Goal: Task Accomplishment & Management: Manage account settings

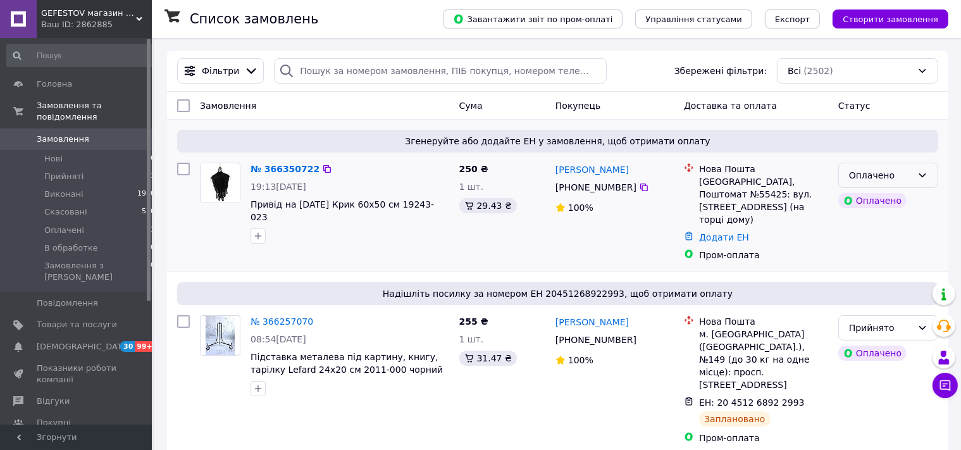
click at [897, 182] on div "Оплачено" at bounding box center [880, 175] width 63 height 14
click at [881, 204] on li "Прийнято" at bounding box center [888, 203] width 99 height 23
click at [274, 169] on link "№ 366350722" at bounding box center [281, 169] width 63 height 10
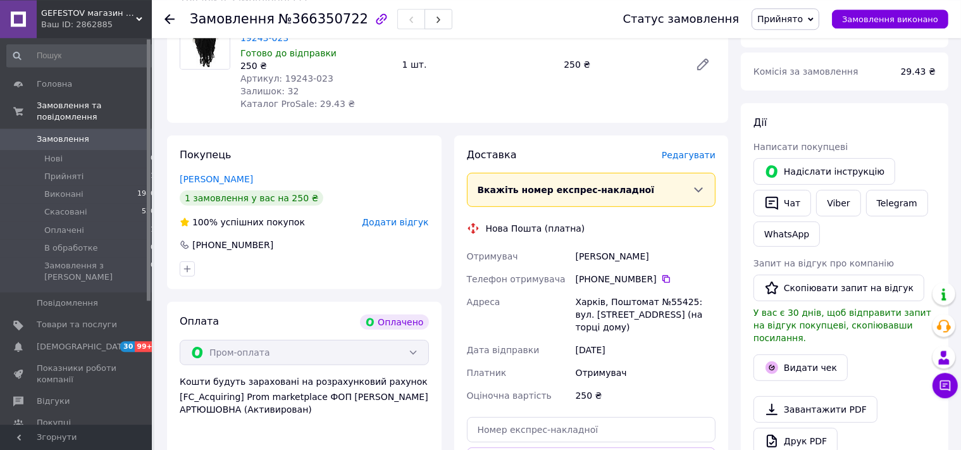
scroll to position [668, 0]
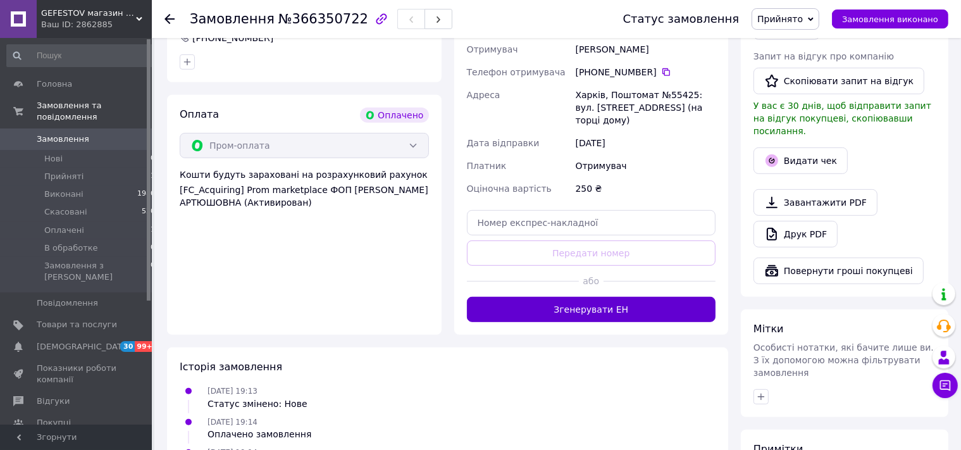
click at [572, 297] on button "Згенерувати ЕН" at bounding box center [591, 309] width 249 height 25
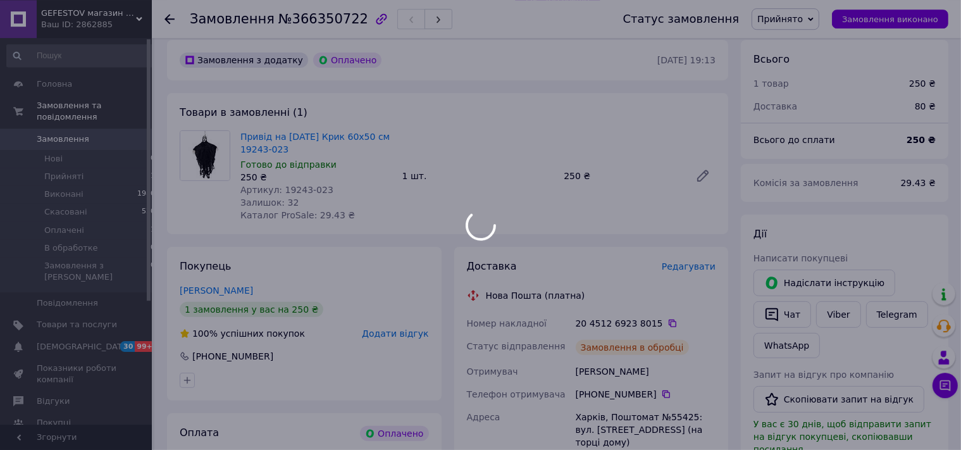
scroll to position [267, 0]
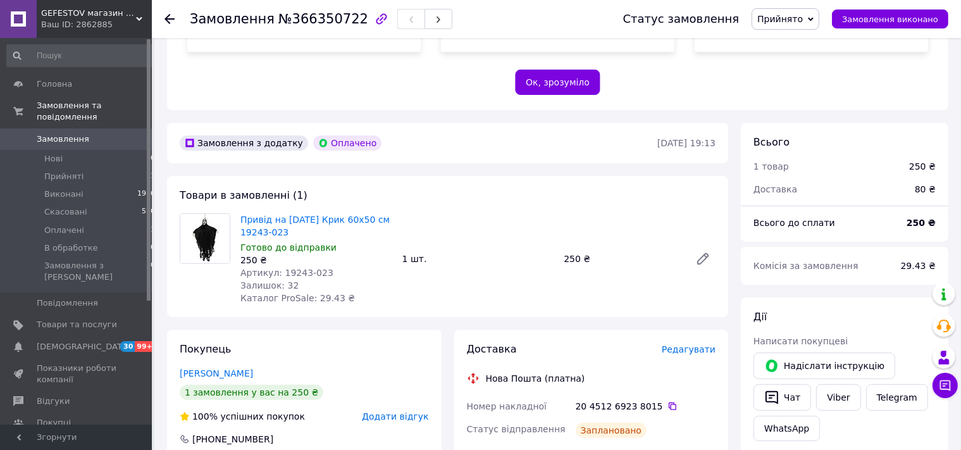
click at [106, 28] on div "Ваш ID: 2862885" at bounding box center [96, 24] width 111 height 11
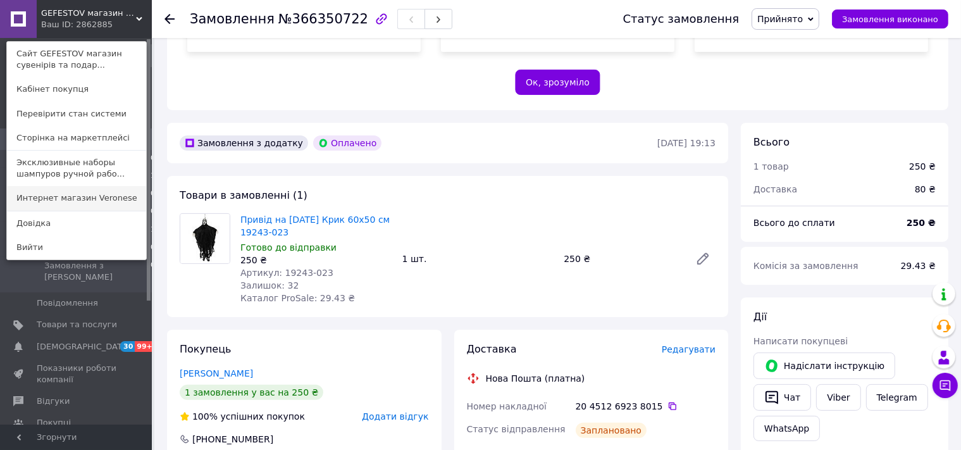
click at [84, 200] on link "Интернет магазин Veronеse" at bounding box center [76, 198] width 139 height 24
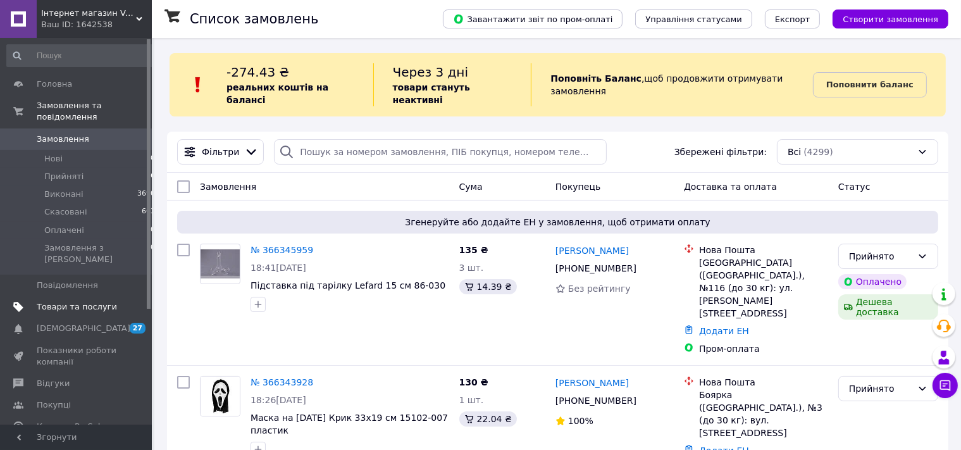
click at [52, 301] on span "Товари та послуги" at bounding box center [77, 306] width 80 height 11
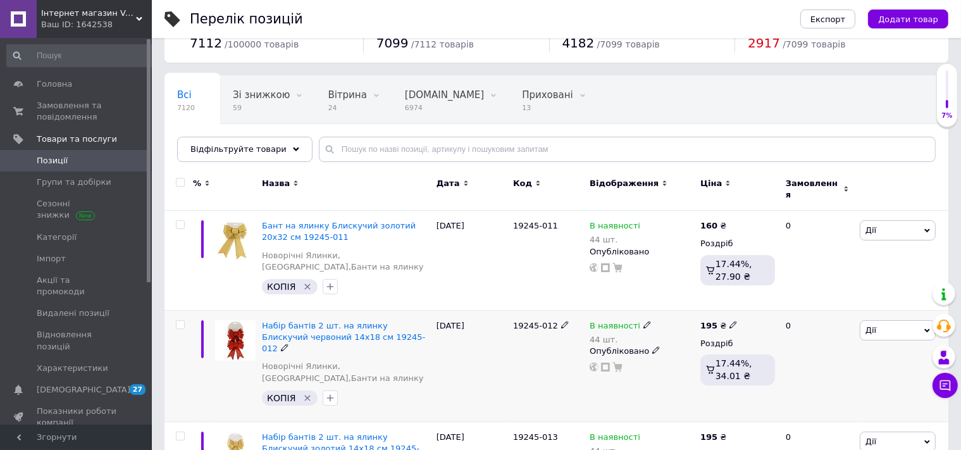
scroll to position [66, 0]
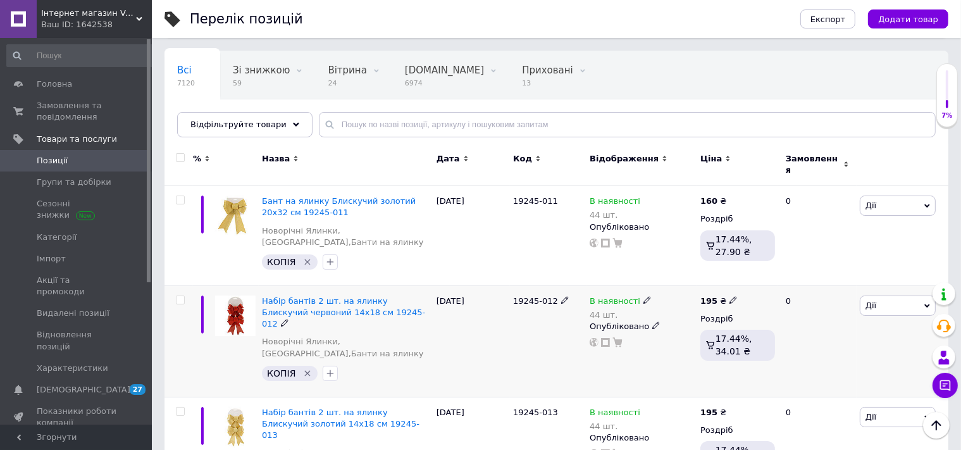
click at [729, 296] on icon at bounding box center [733, 300] width 8 height 8
type input "165"
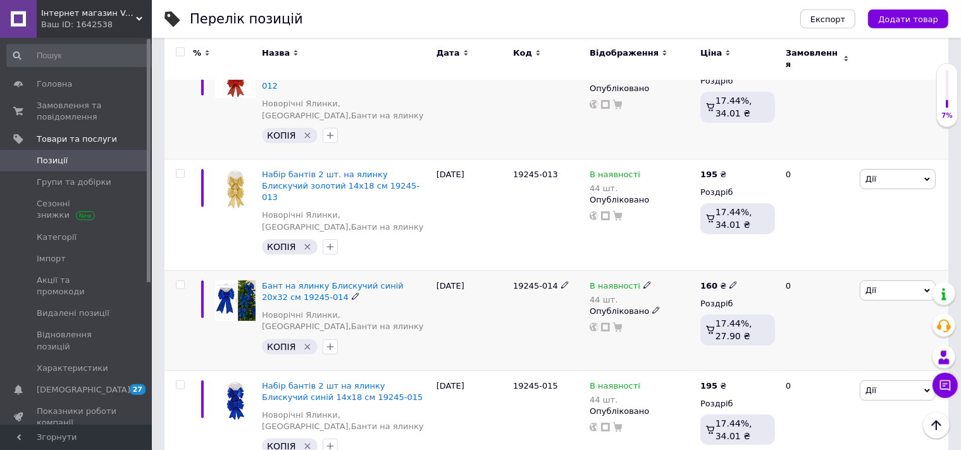
scroll to position [334, 0]
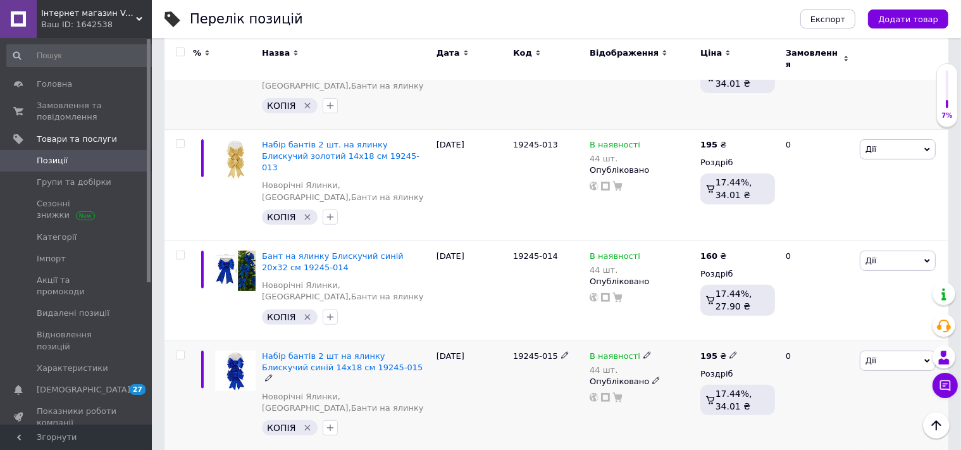
click at [729, 351] on icon at bounding box center [733, 355] width 8 height 8
type input "165"
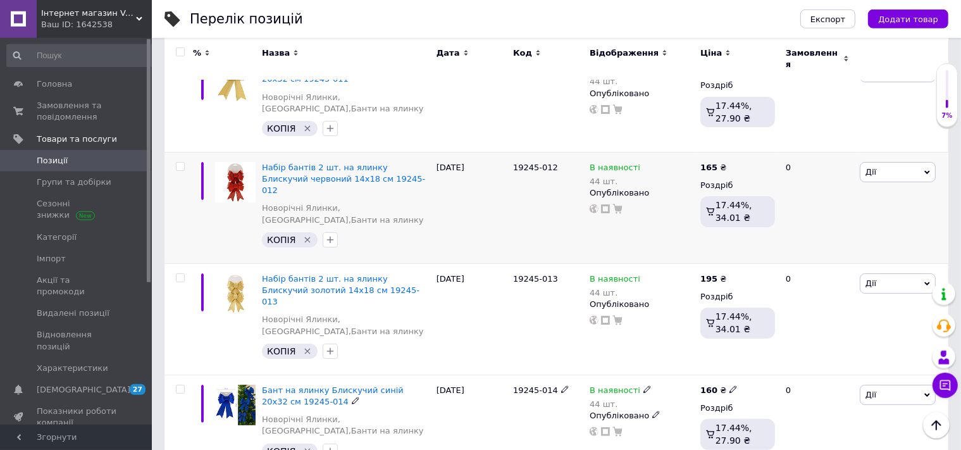
scroll to position [133, 0]
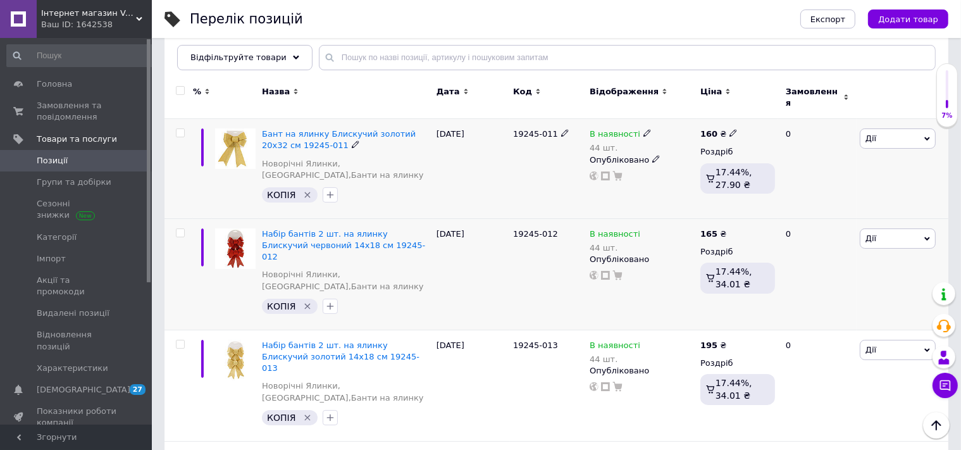
click at [729, 129] on icon at bounding box center [733, 133] width 8 height 8
type input "165"
drag, startPoint x: 729, startPoint y: 298, endPoint x: 725, endPoint y: 305, distance: 7.6
click at [727, 330] on div "195 ₴ Роздріб 17.44%, 34.01 ₴" at bounding box center [737, 385] width 81 height 111
click at [729, 340] on icon at bounding box center [733, 344] width 8 height 8
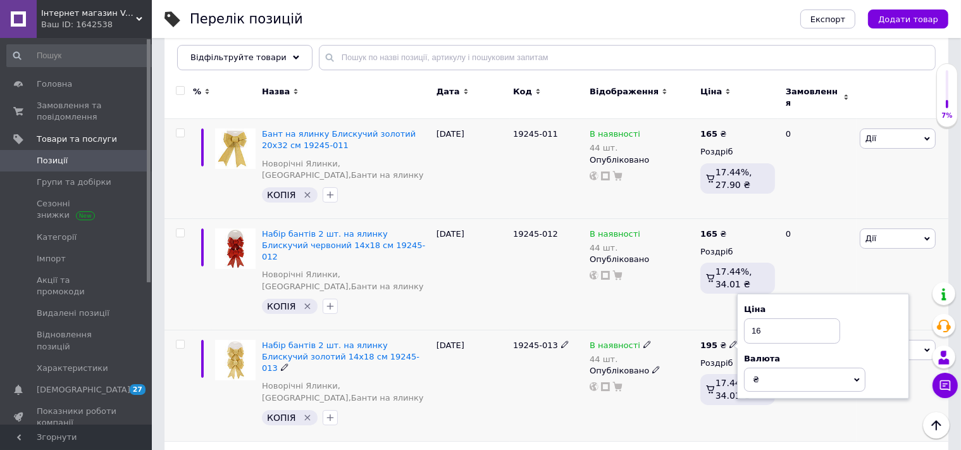
type input "165"
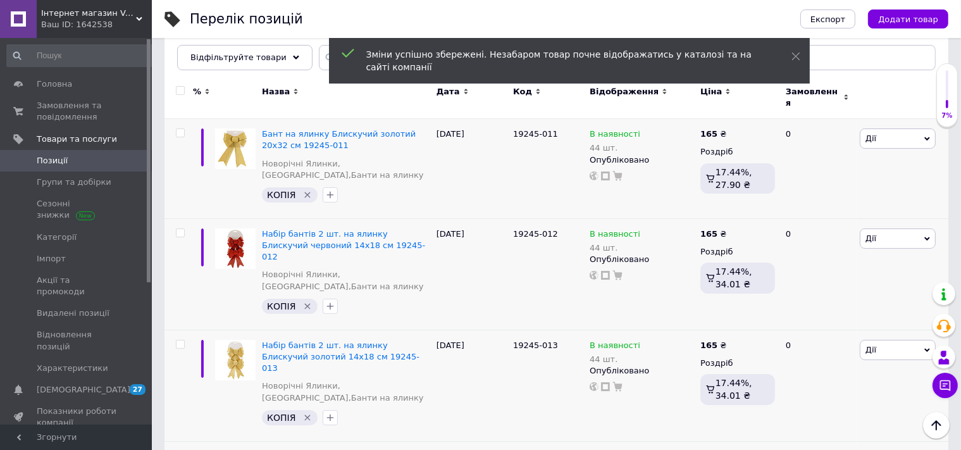
click at [729, 449] on icon at bounding box center [733, 456] width 8 height 8
type input "165"
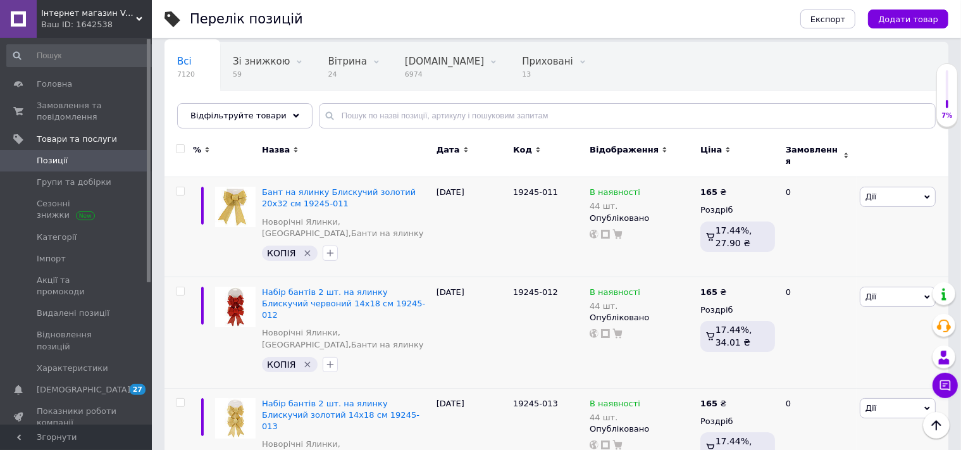
scroll to position [66, 0]
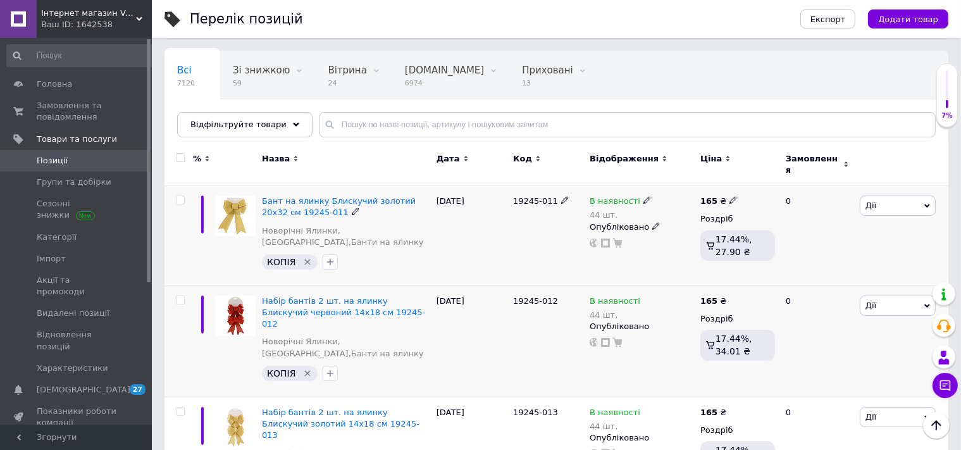
click at [869, 204] on span "Дії" at bounding box center [898, 205] width 76 height 20
click at [823, 259] on li "Копіювати" at bounding box center [851, 266] width 168 height 18
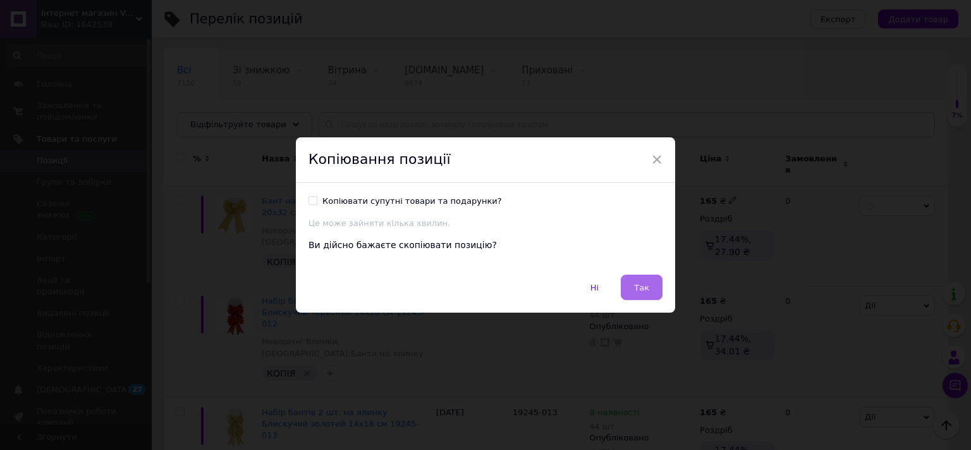
click at [639, 289] on span "Так" at bounding box center [641, 287] width 15 height 9
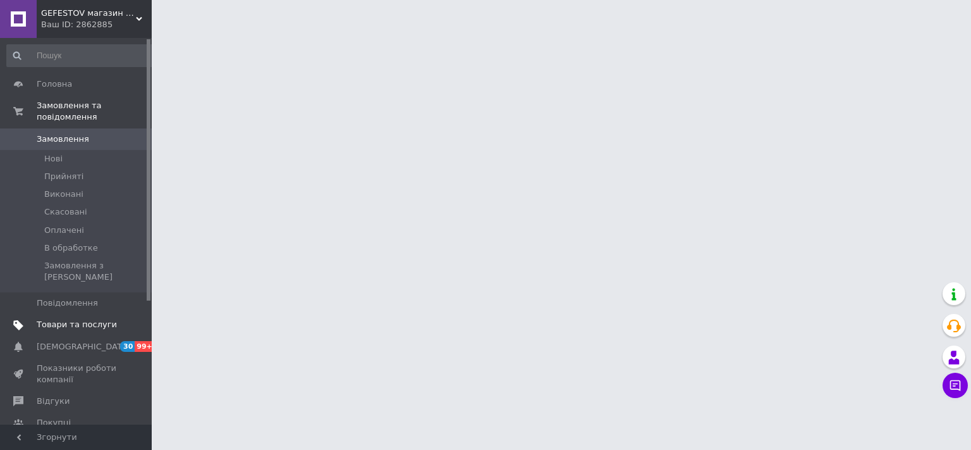
click at [80, 314] on link "Товари та послуги" at bounding box center [81, 325] width 163 height 22
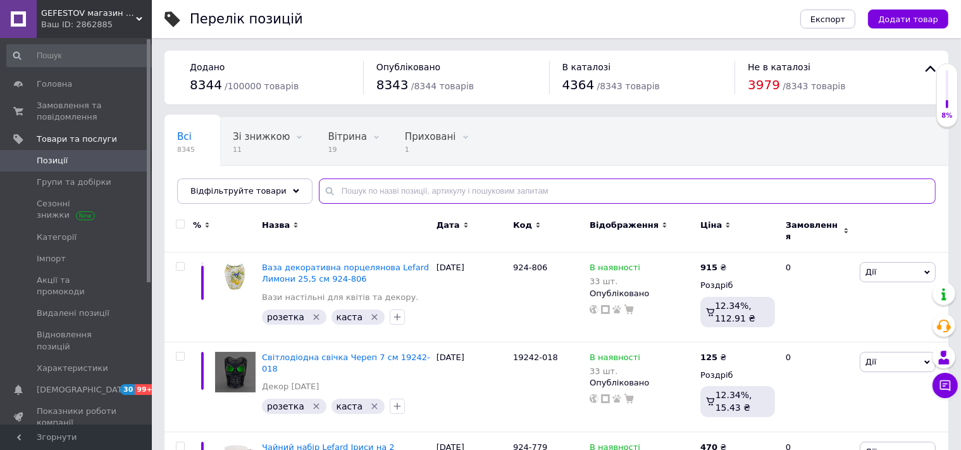
paste input "86-030"
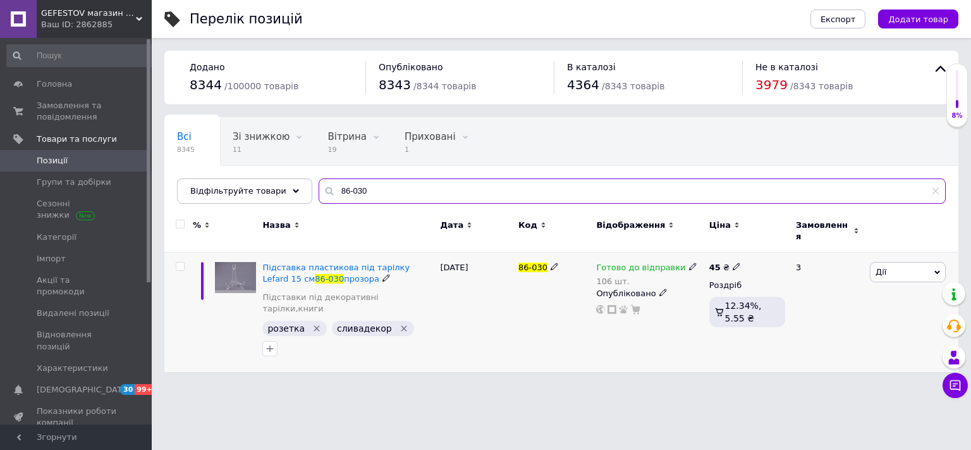
type input "86-030"
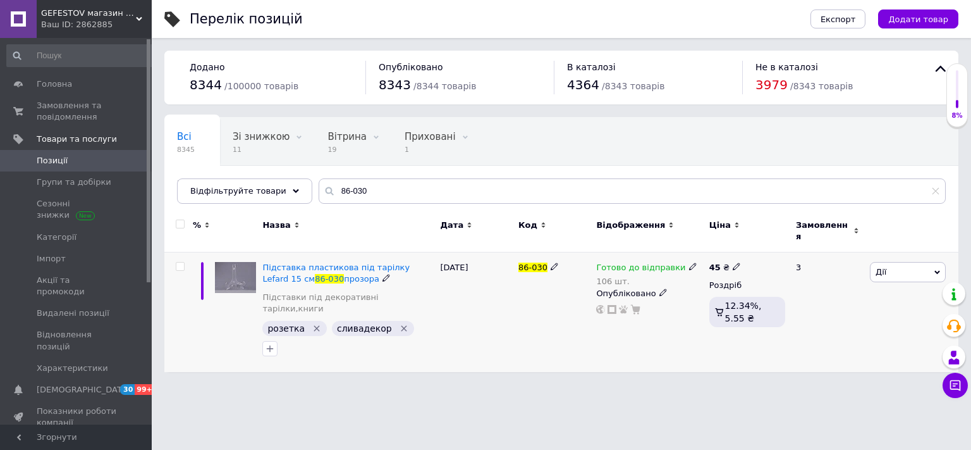
click at [689, 262] on icon at bounding box center [693, 266] width 8 height 8
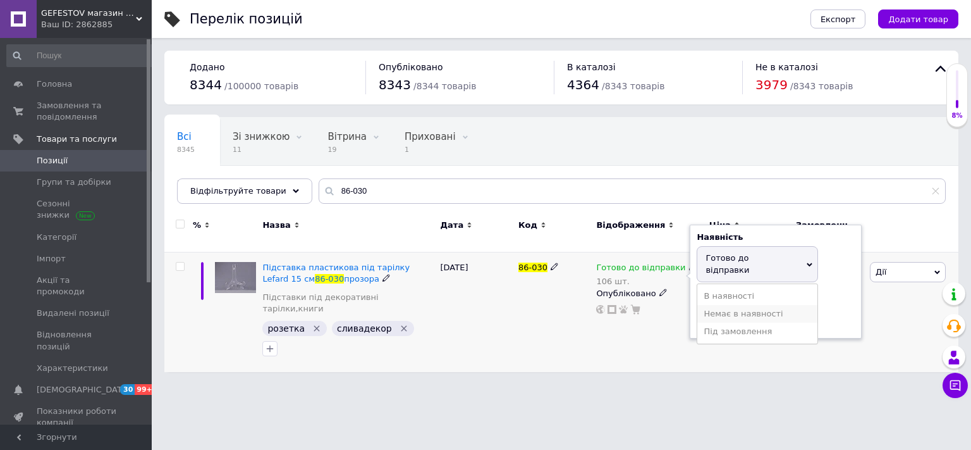
click at [715, 305] on li "Немає в наявності" at bounding box center [758, 314] width 120 height 18
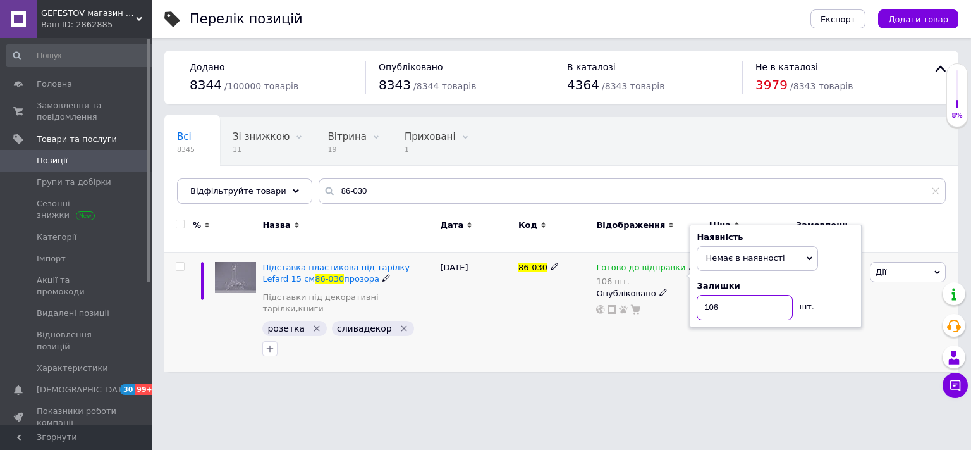
click at [715, 296] on input "106" at bounding box center [745, 307] width 96 height 25
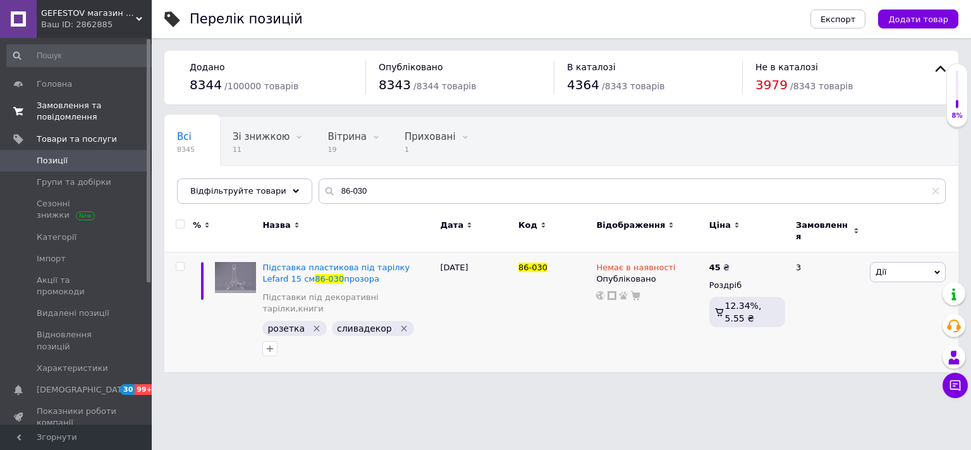
click at [105, 110] on span "Замовлення та повідомлення" at bounding box center [77, 111] width 80 height 23
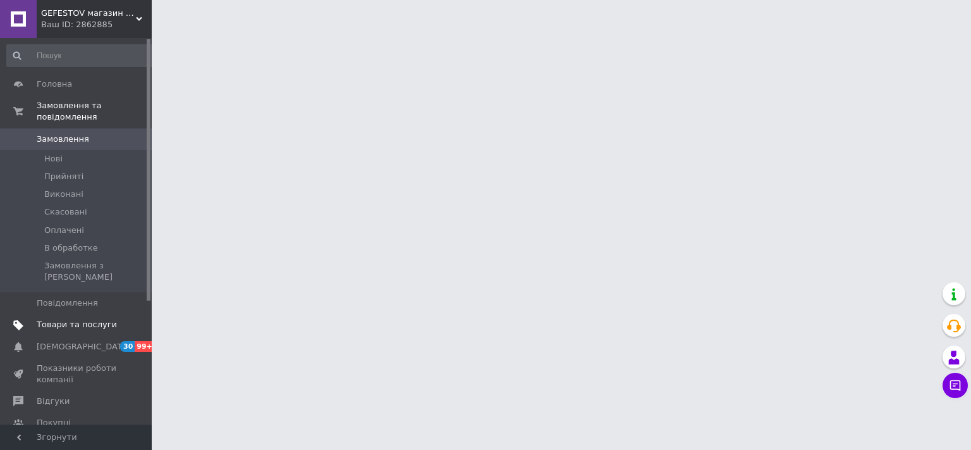
click at [92, 319] on span "Товари та послуги" at bounding box center [77, 324] width 80 height 11
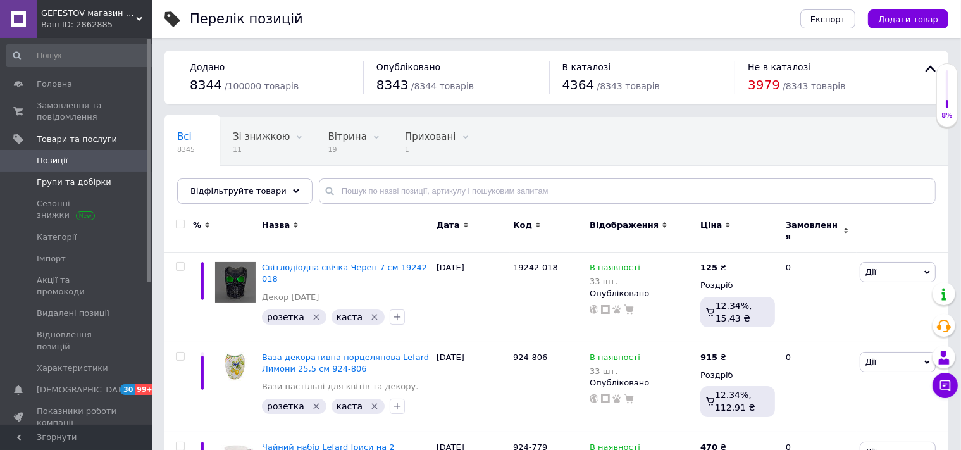
click at [94, 181] on span "Групи та добірки" at bounding box center [74, 181] width 75 height 11
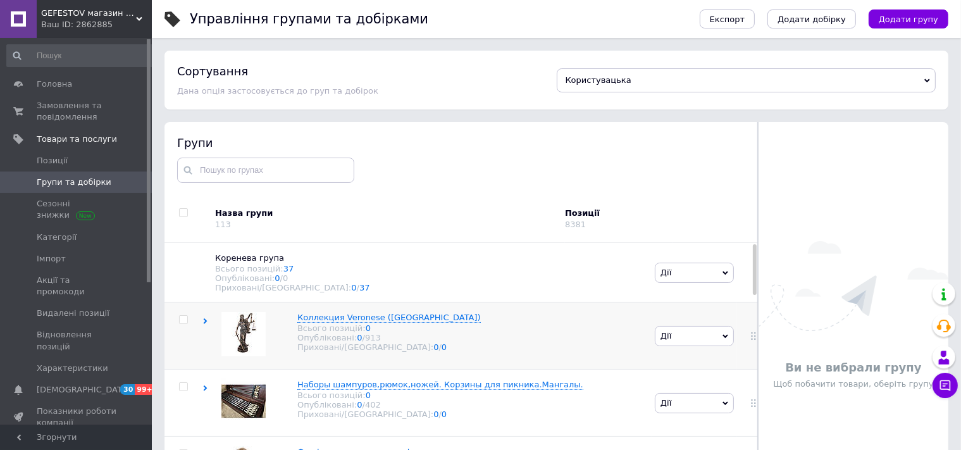
click at [416, 348] on div "Коллекция Veronese (Италия) Всього позицій: 0 Опубліковані: 0 / 913 Приховані/В…" at bounding box center [426, 335] width 449 height 67
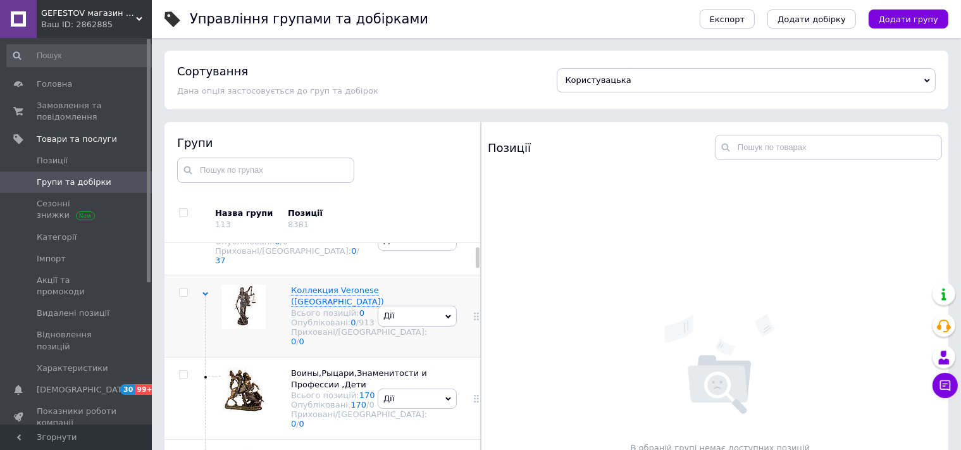
scroll to position [133, 0]
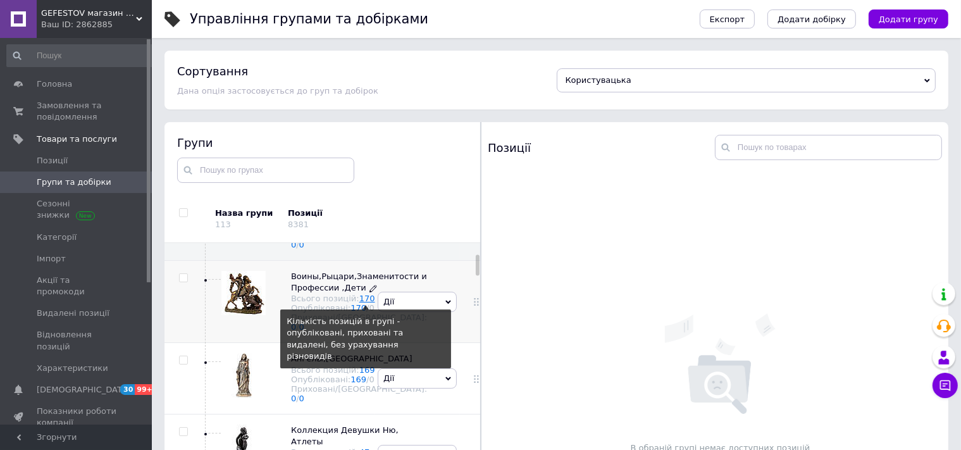
click at [362, 303] on link "170" at bounding box center [367, 297] width 16 height 9
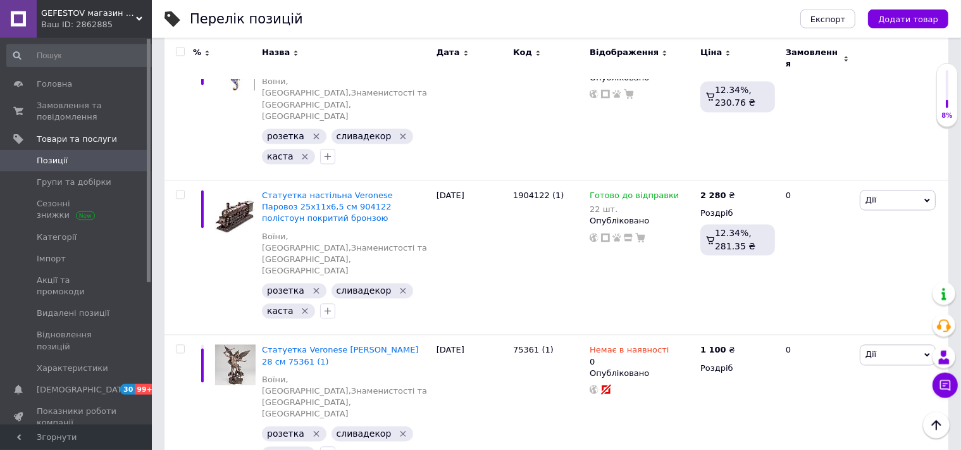
scroll to position [12237, 0]
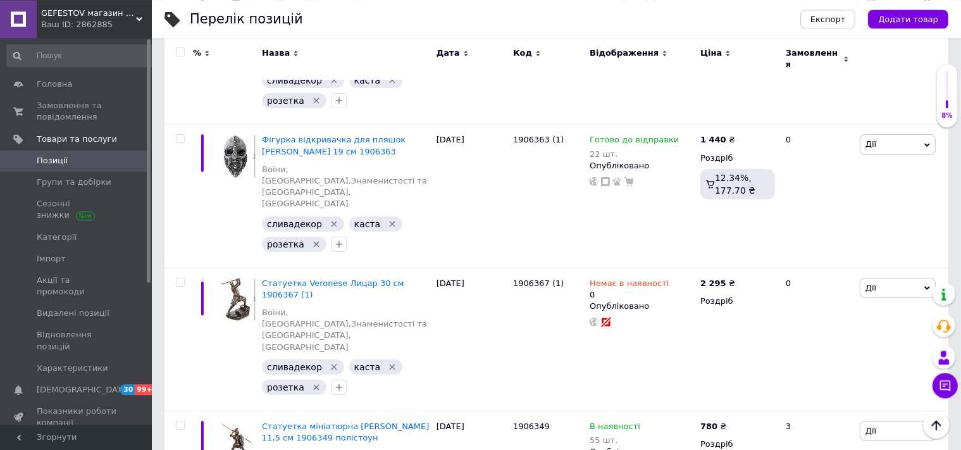
scroll to position [247, 0]
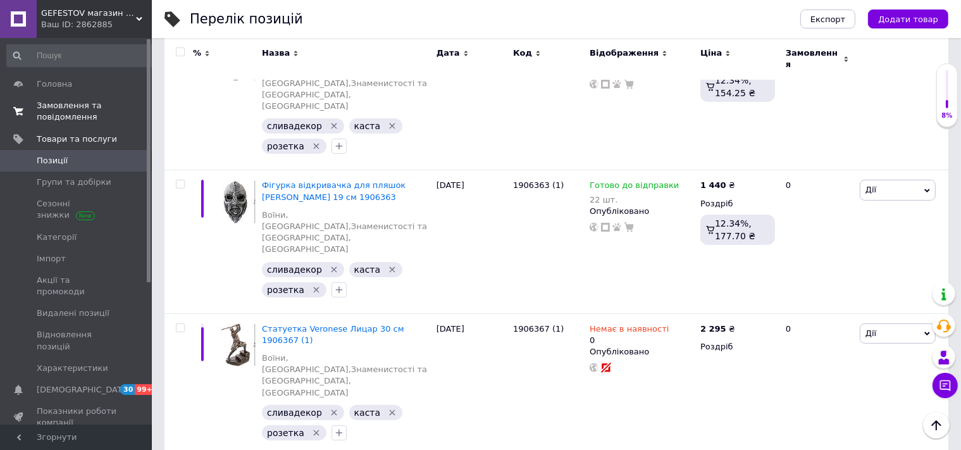
click at [87, 119] on span "Замовлення та повідомлення" at bounding box center [77, 111] width 80 height 23
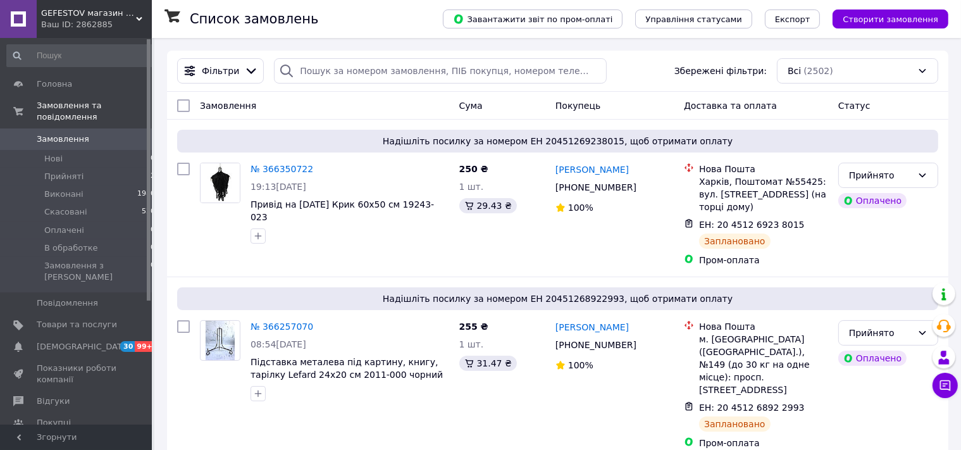
click at [120, 20] on div "Ваш ID: 2862885" at bounding box center [96, 24] width 111 height 11
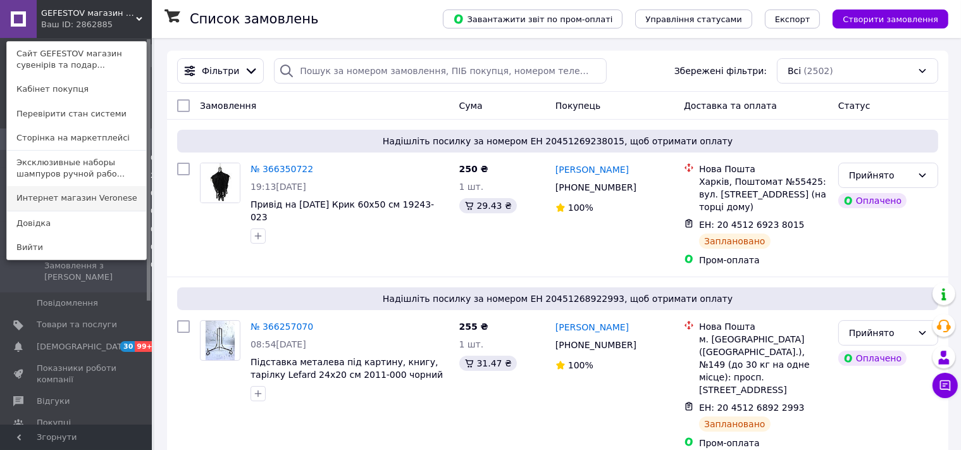
click at [97, 194] on link "Интернет магазин Veronеse" at bounding box center [76, 198] width 139 height 24
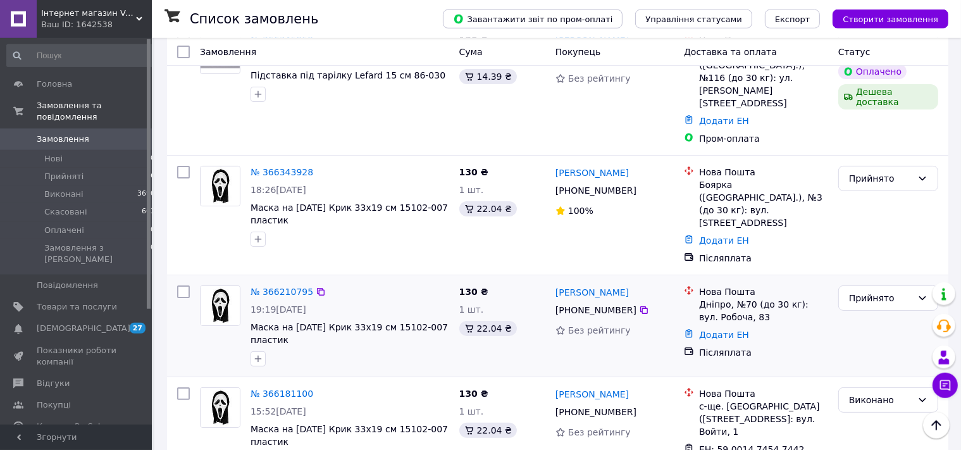
scroll to position [334, 0]
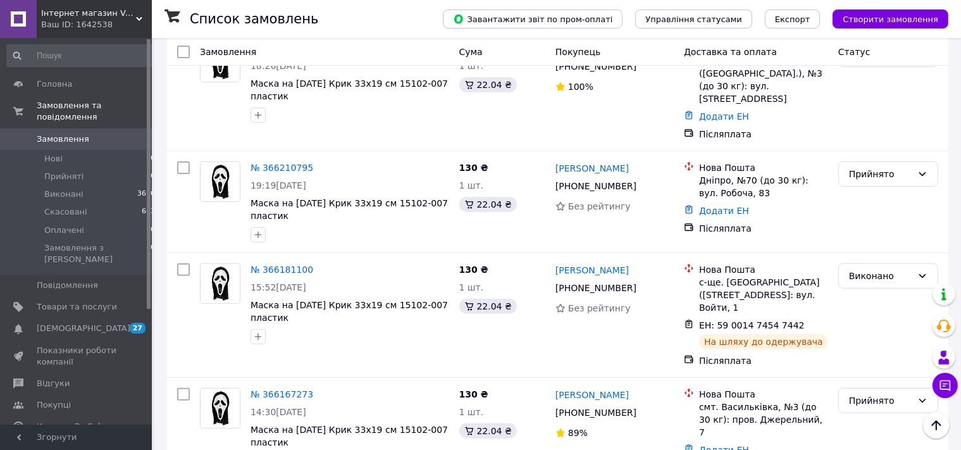
click at [137, 20] on icon at bounding box center [139, 19] width 6 height 6
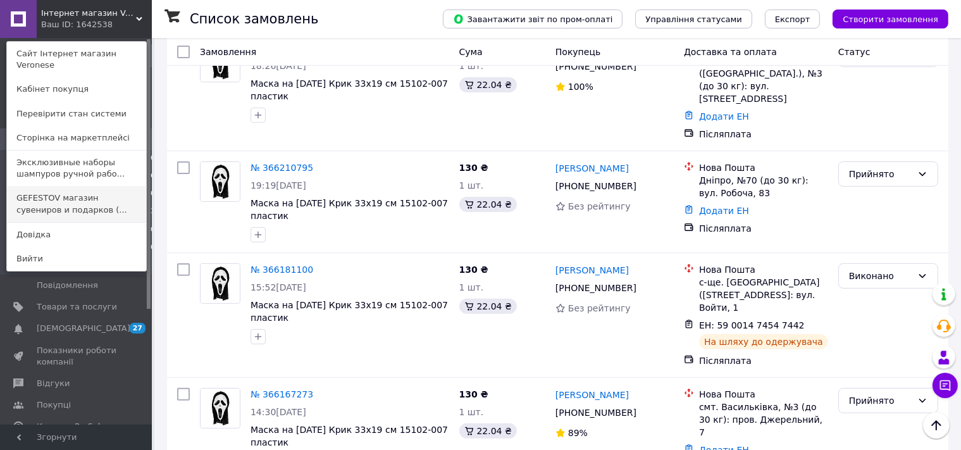
click at [72, 186] on link "GEFESTOV магазин сувениров и подарков (..." at bounding box center [76, 203] width 139 height 35
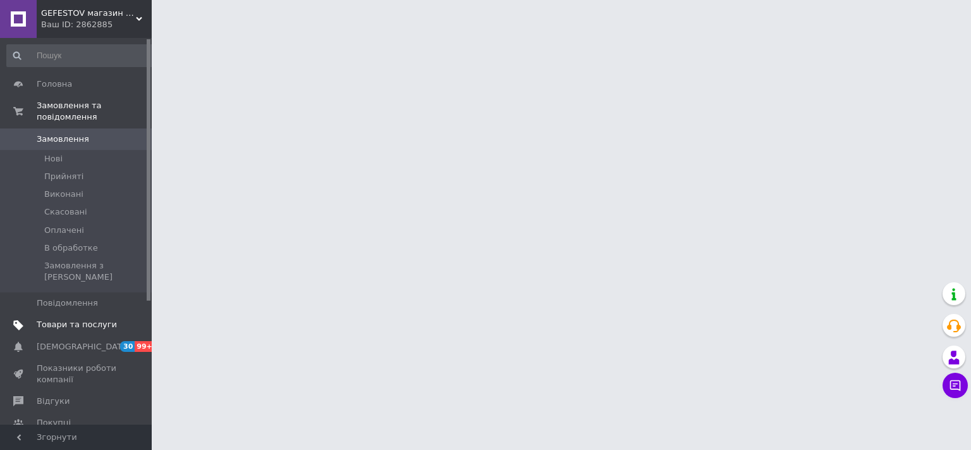
click at [102, 319] on span "Товари та послуги" at bounding box center [77, 324] width 80 height 11
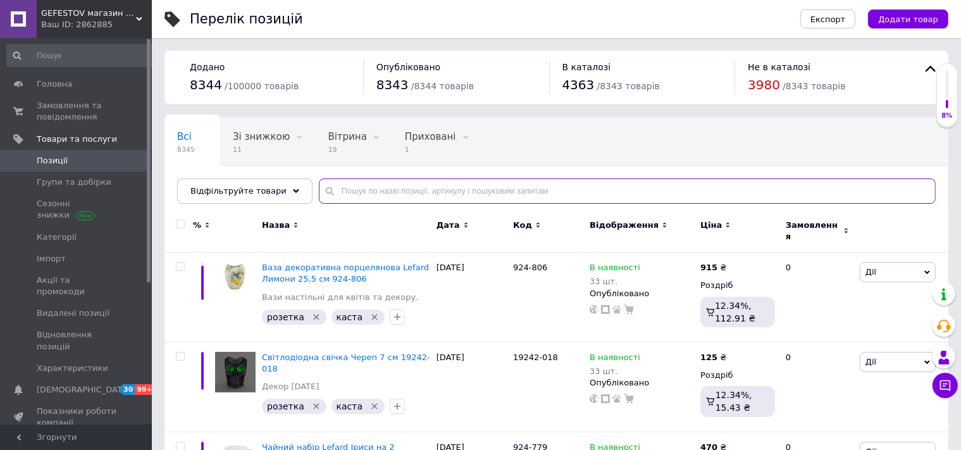
click at [377, 194] on input "text" at bounding box center [627, 190] width 617 height 25
paste input "9292-"
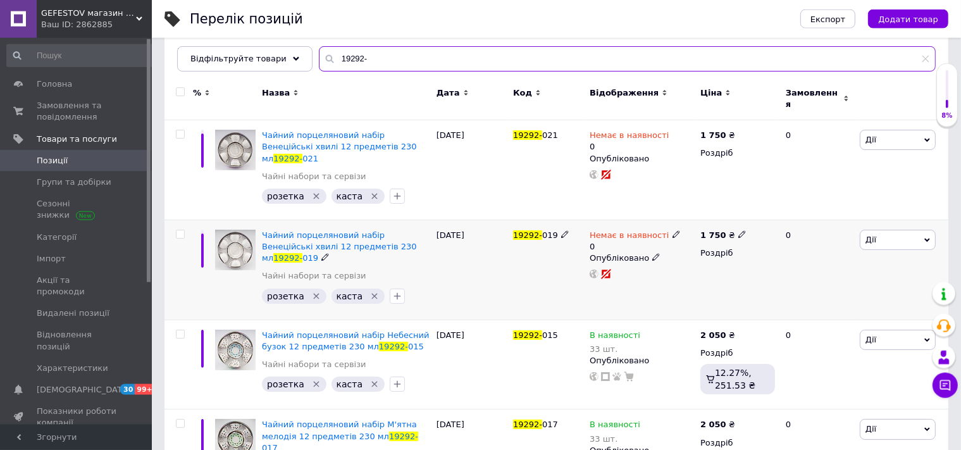
scroll to position [133, 0]
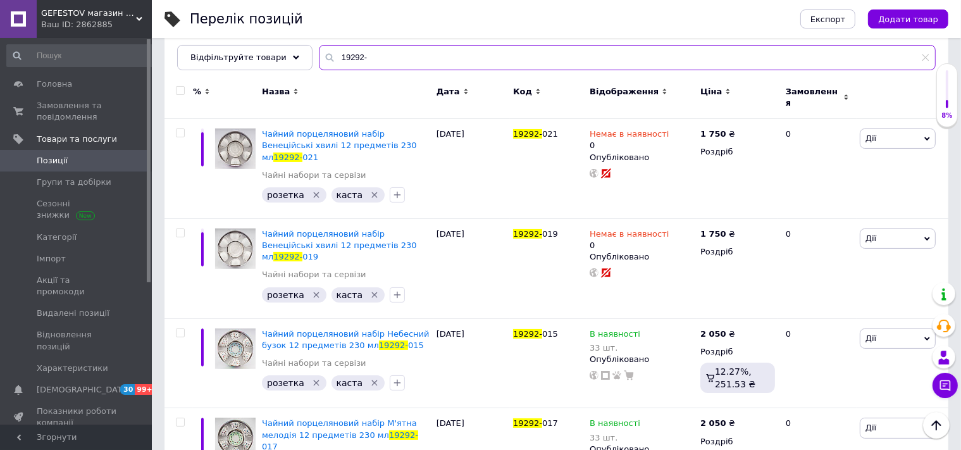
type input "19292-"
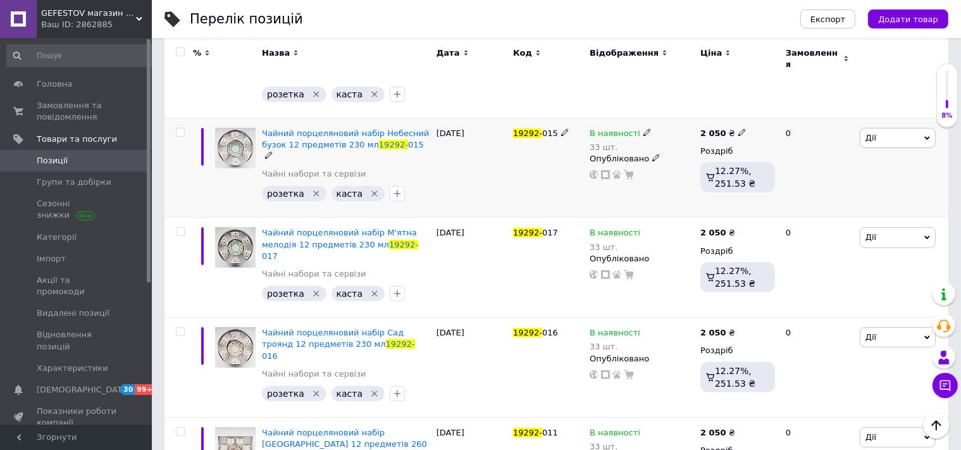
scroll to position [0, 0]
